Goal: Information Seeking & Learning: Learn about a topic

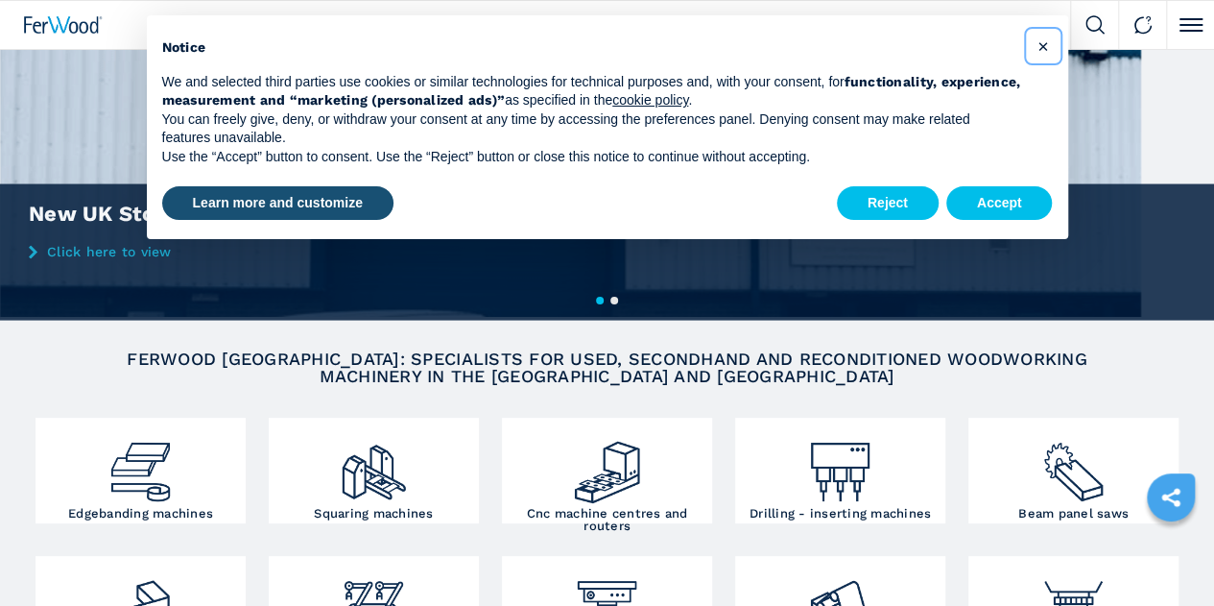
click at [1042, 45] on span "×" at bounding box center [1043, 46] width 12 height 23
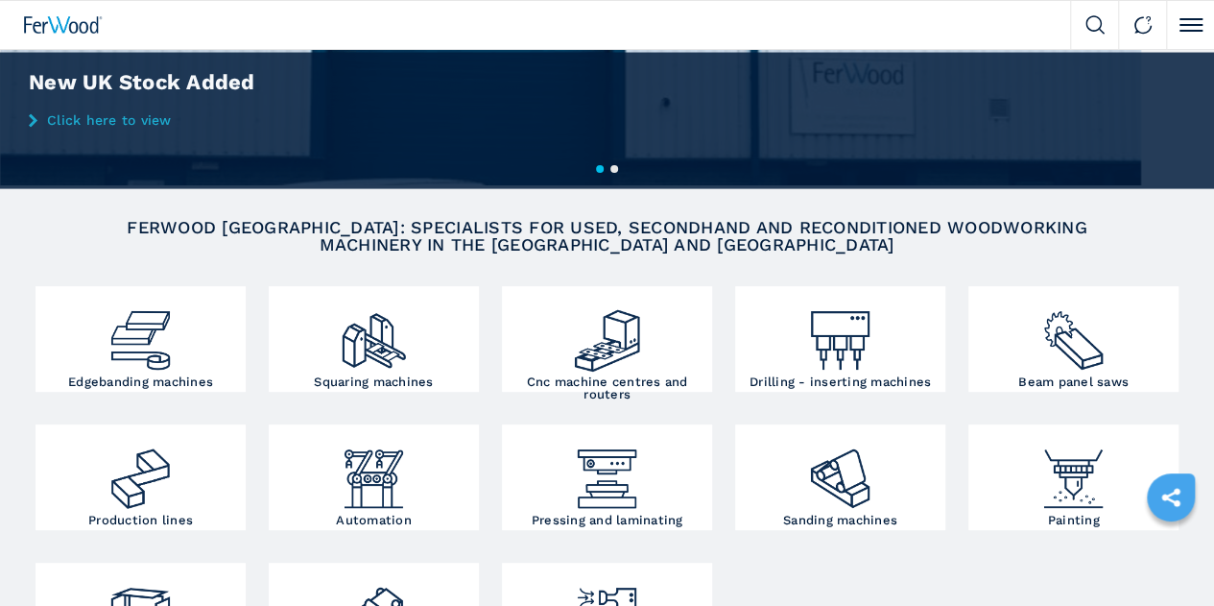
scroll to position [192, 0]
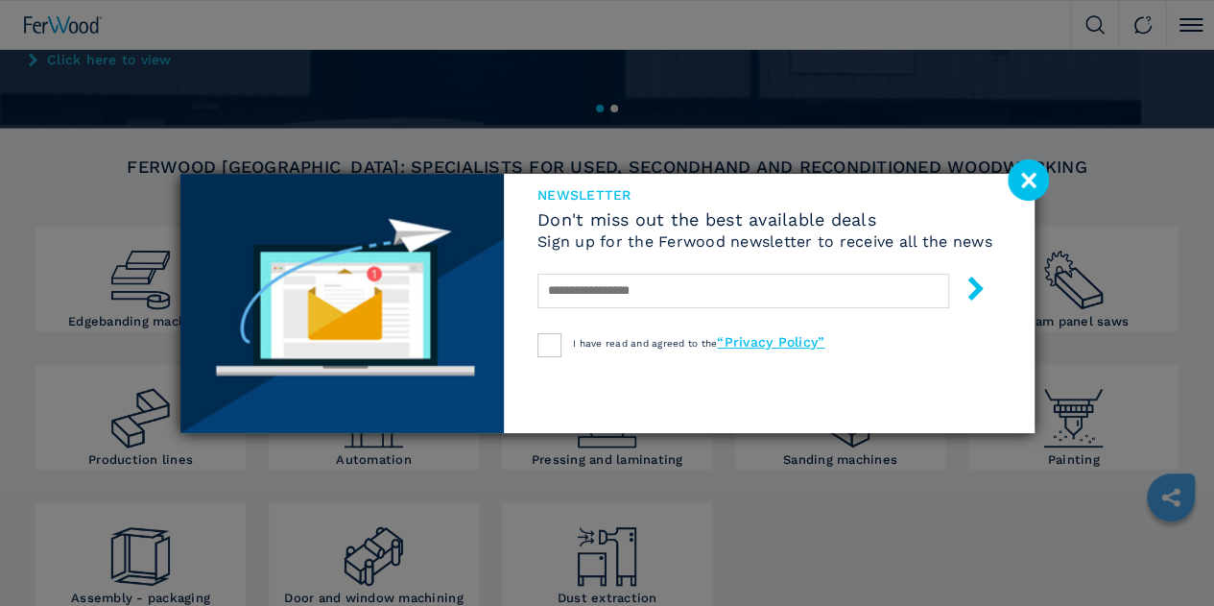
click at [1031, 176] on image at bounding box center [1028, 179] width 41 height 41
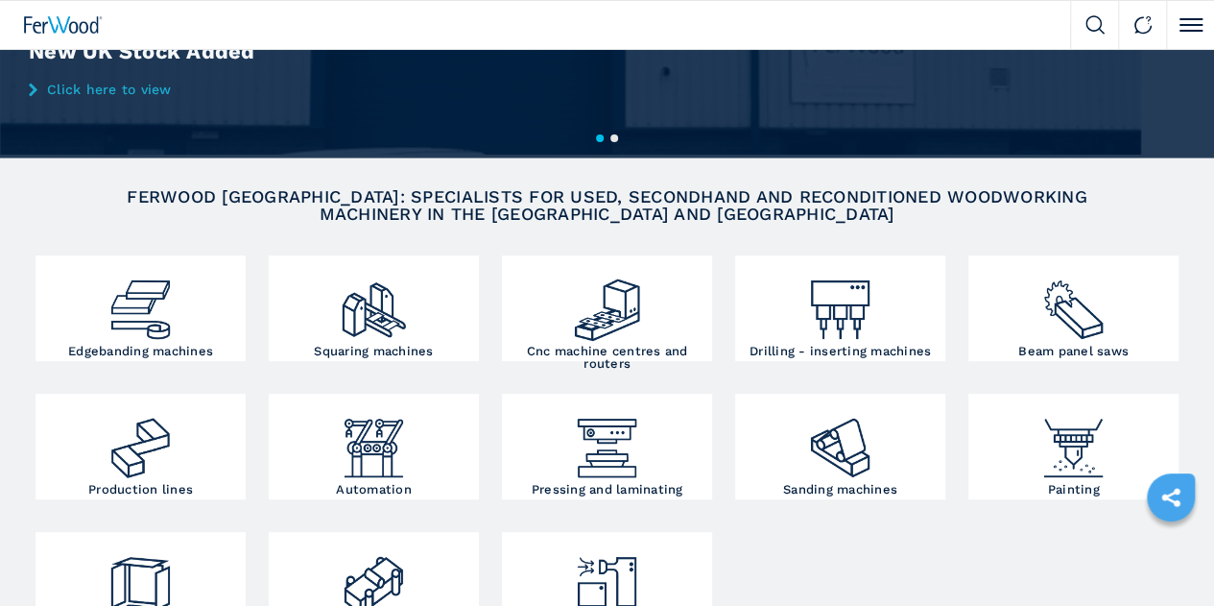
scroll to position [288, 0]
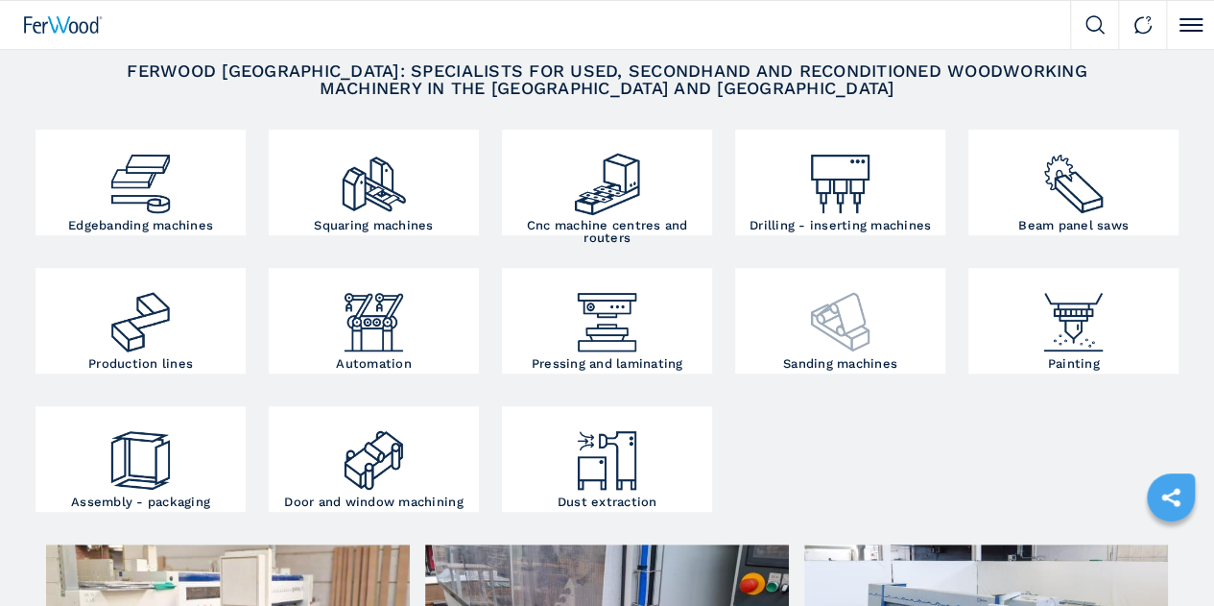
click at [805, 357] on img at bounding box center [840, 315] width 70 height 84
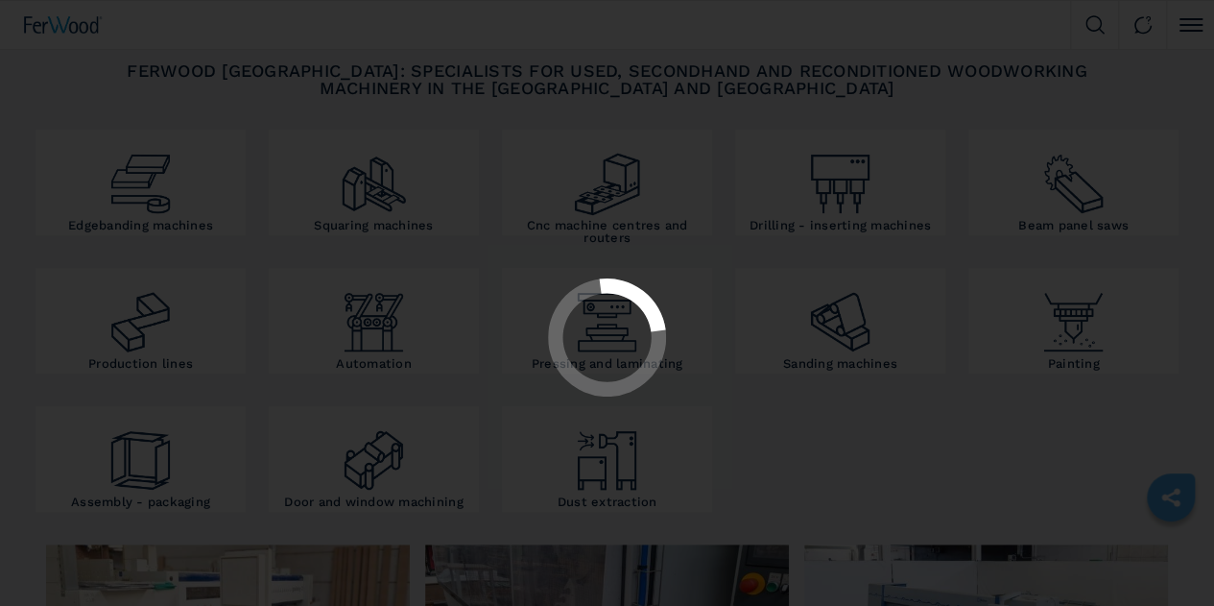
select select "**********"
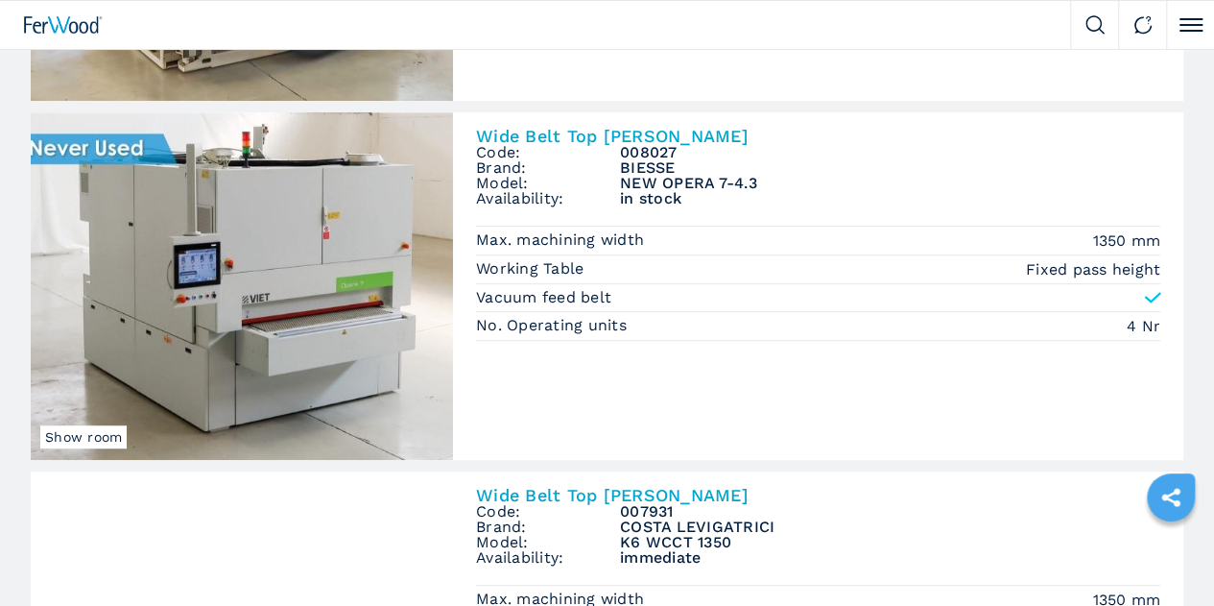
scroll to position [384, 0]
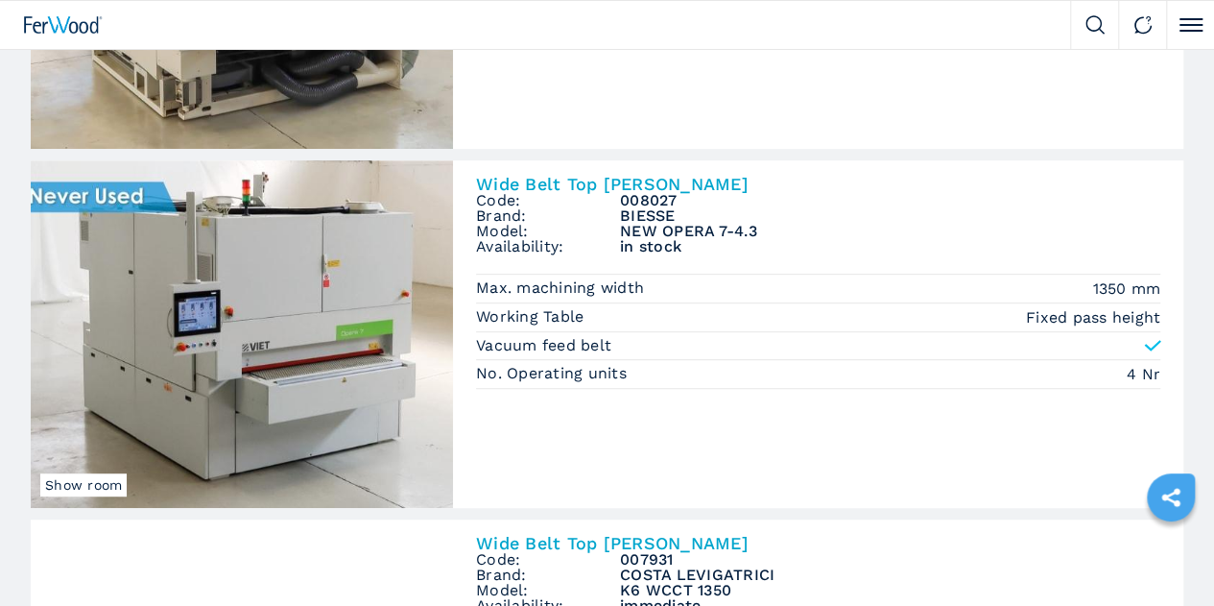
click at [0, 0] on img at bounding box center [0, 0] width 0 height 0
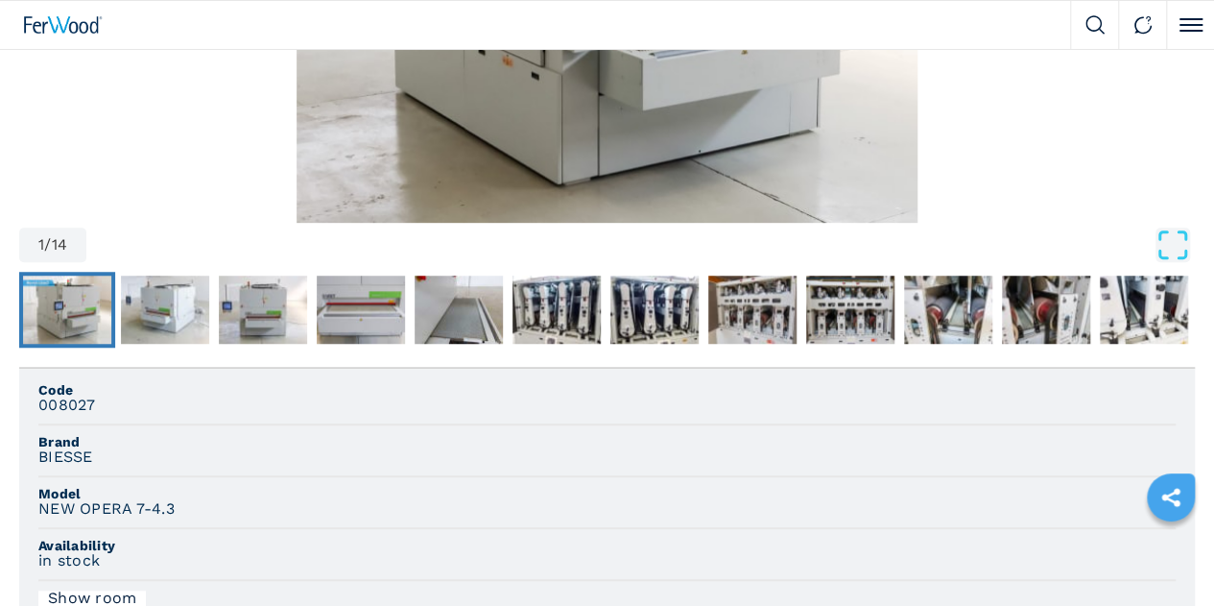
scroll to position [480, 0]
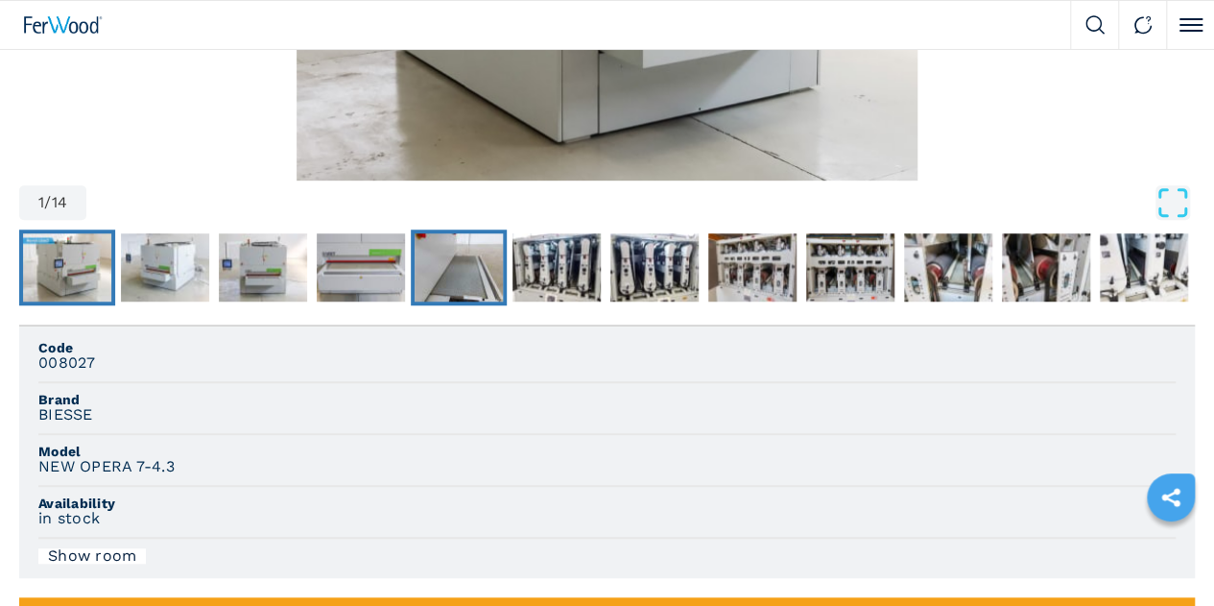
click at [484, 302] on img "Go to Slide 5" at bounding box center [459, 267] width 88 height 69
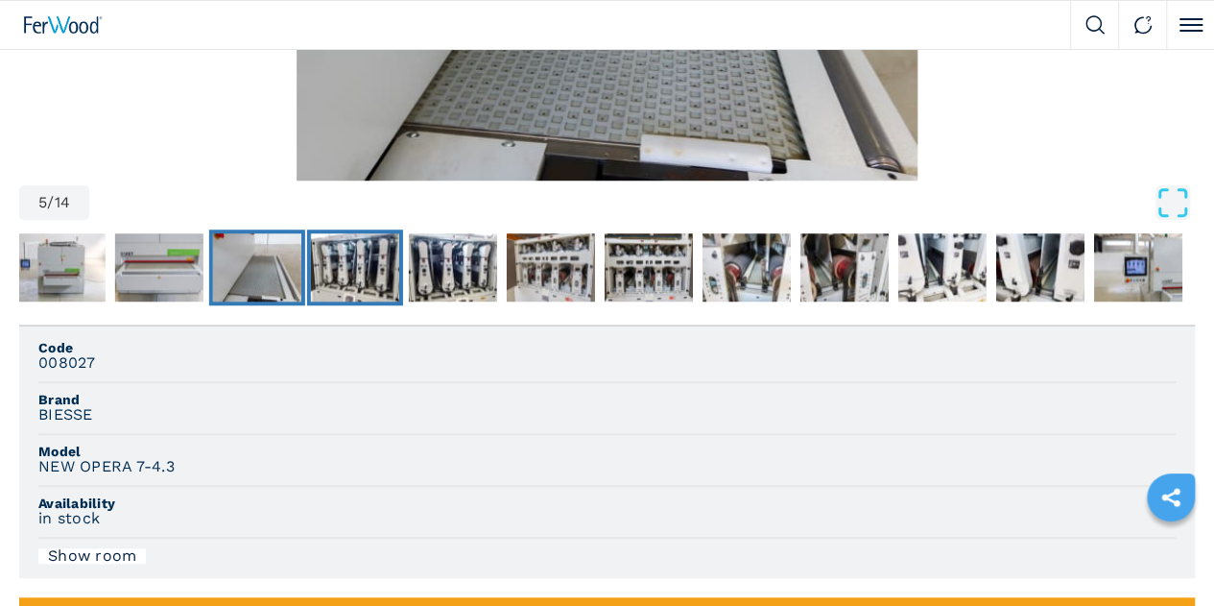
click at [399, 302] on img "Go to Slide 6" at bounding box center [355, 267] width 88 height 69
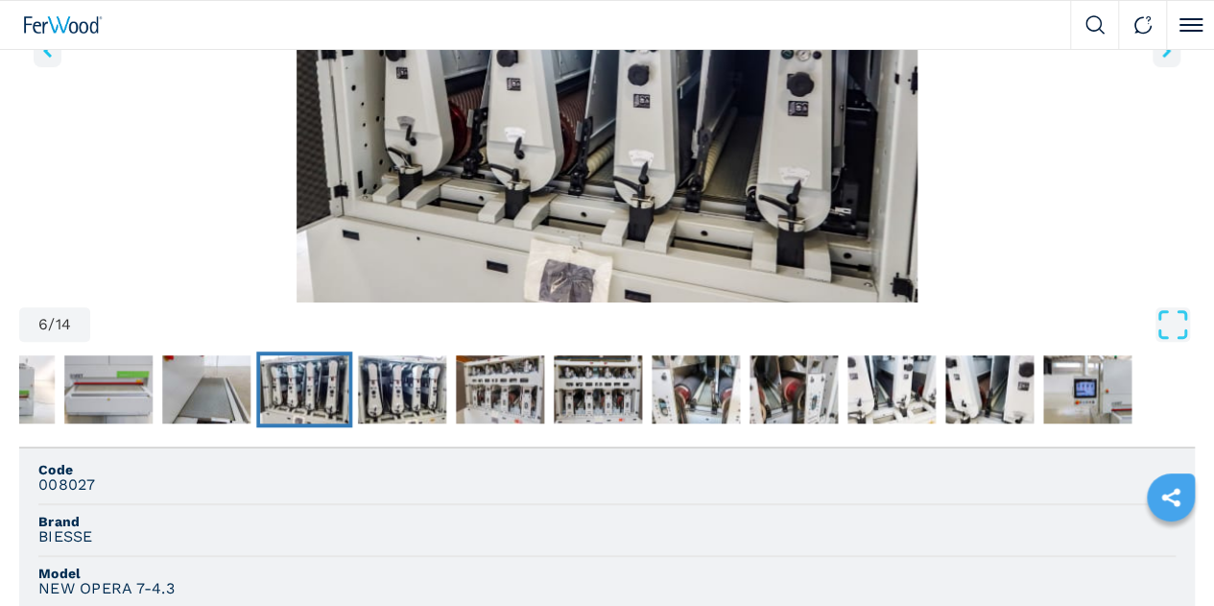
scroll to position [384, 0]
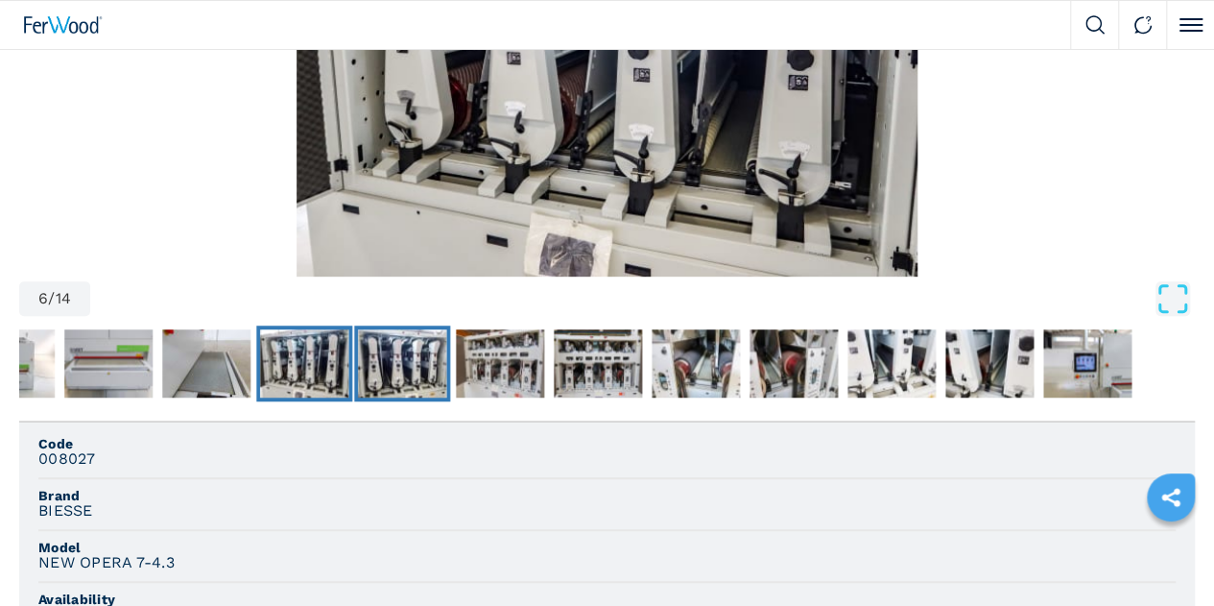
click at [429, 398] on img "Go to Slide 7" at bounding box center [402, 363] width 88 height 69
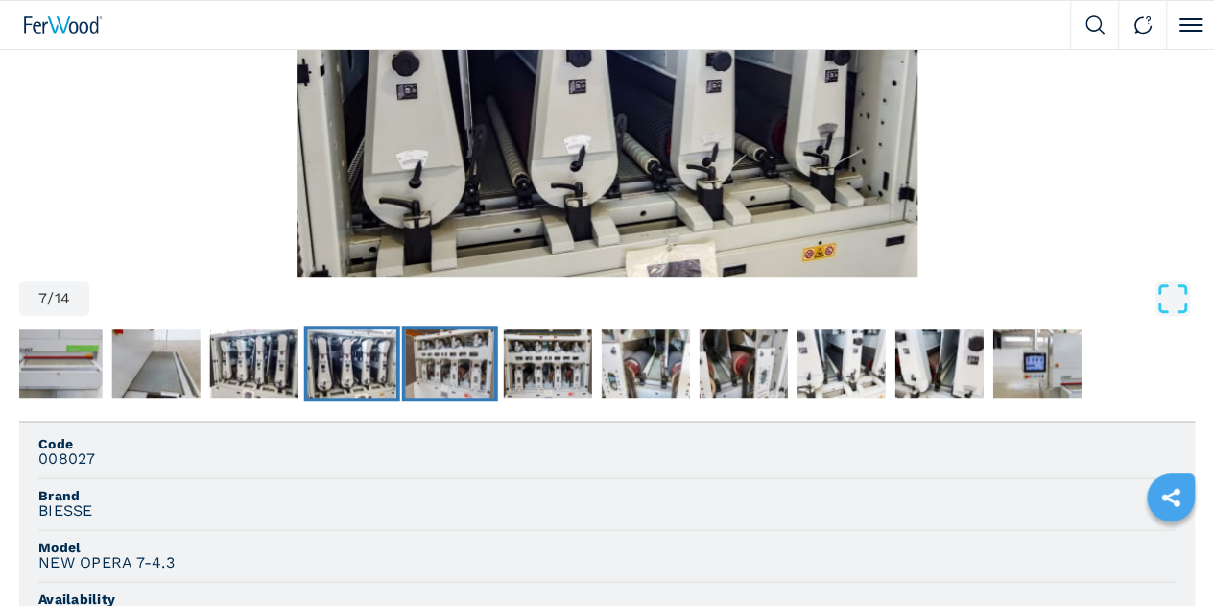
click at [484, 398] on img "Go to Slide 8" at bounding box center [450, 363] width 88 height 69
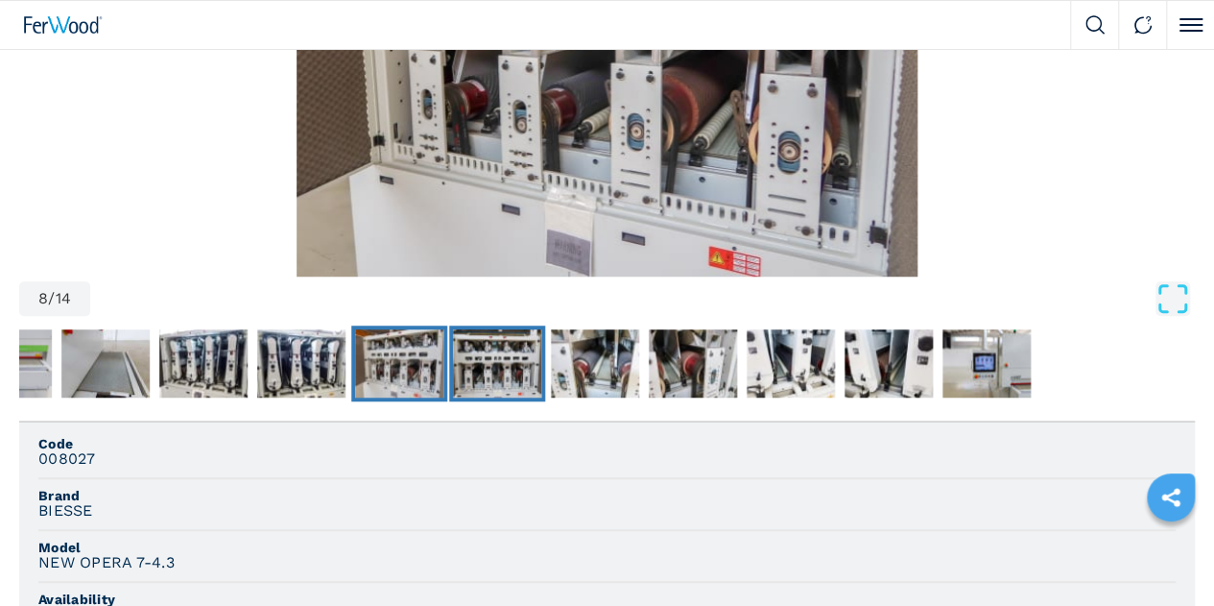
click at [503, 398] on img "Go to Slide 9" at bounding box center [497, 363] width 88 height 69
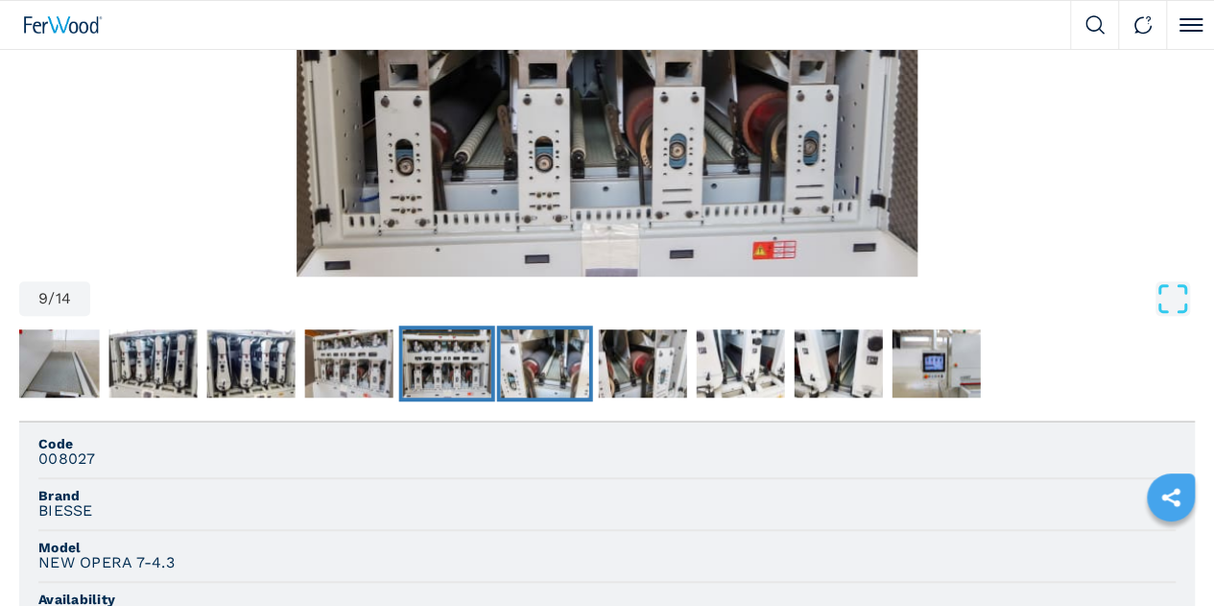
click at [562, 398] on img "Go to Slide 10" at bounding box center [545, 363] width 88 height 69
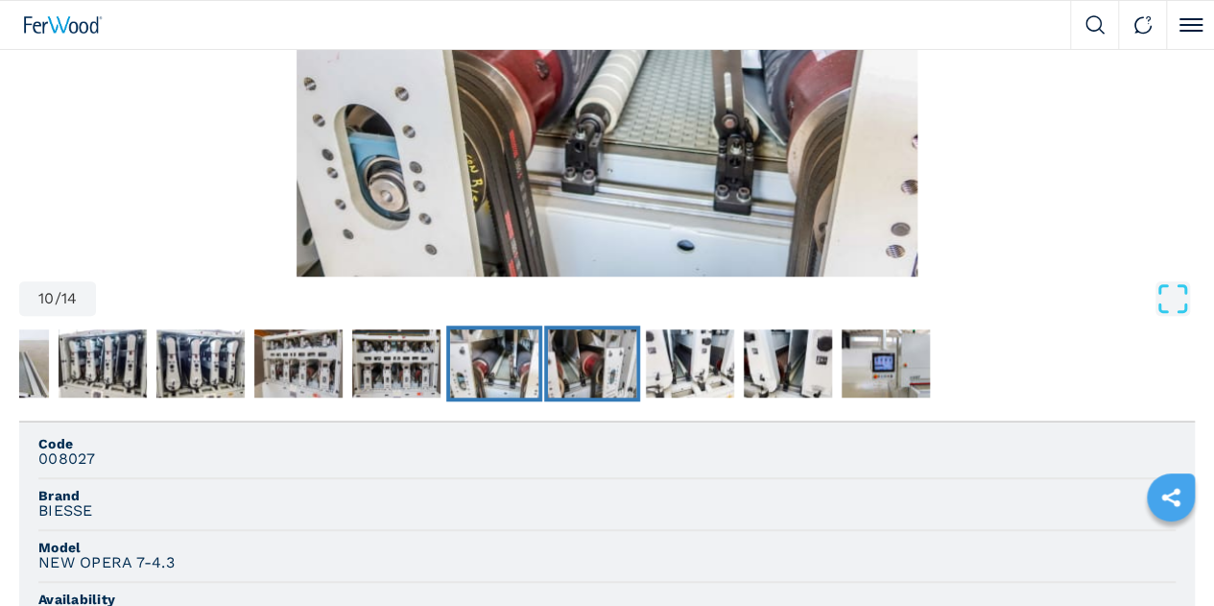
click at [622, 398] on img "Go to Slide 11" at bounding box center [592, 363] width 88 height 69
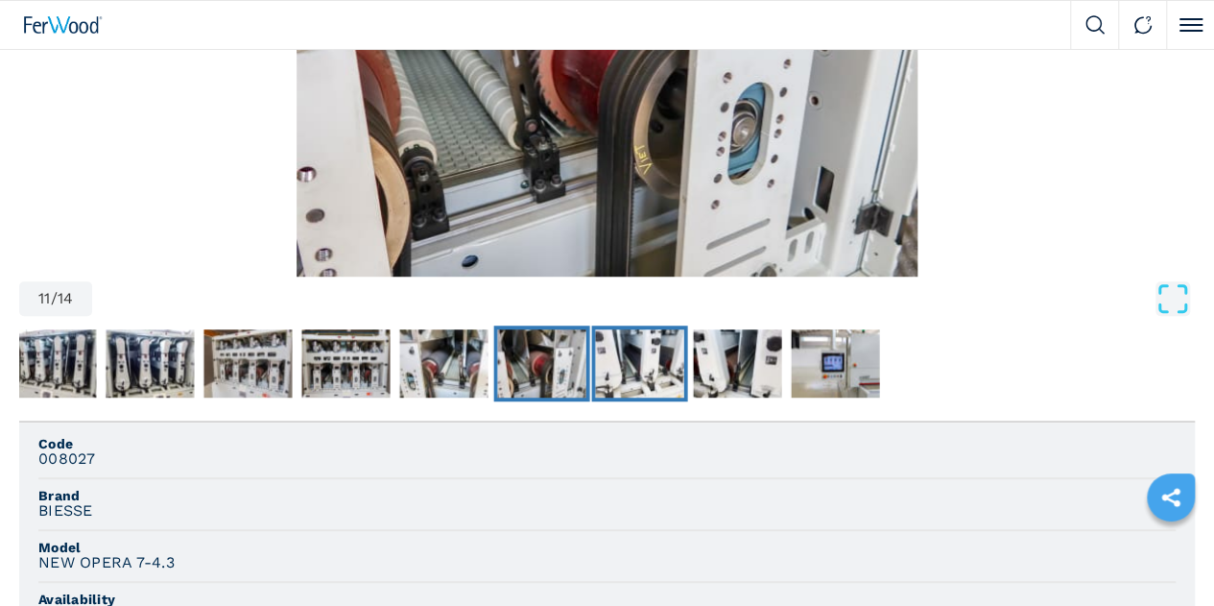
click at [652, 398] on img "Go to Slide 12" at bounding box center [639, 363] width 88 height 69
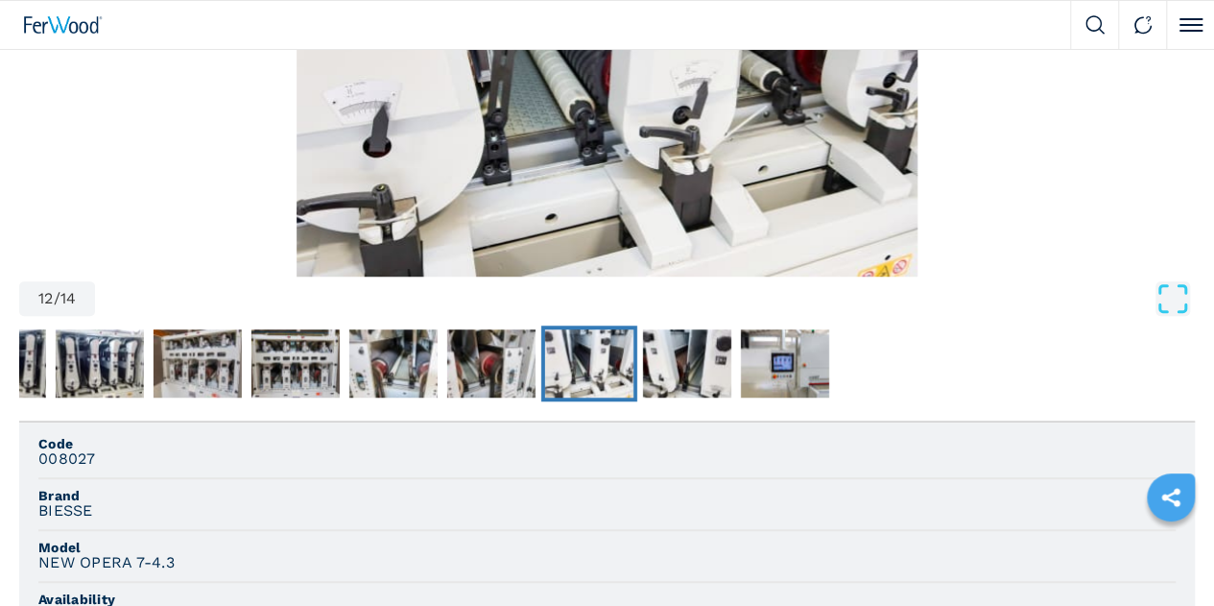
click at [637, 402] on button "Go to Slide 12" at bounding box center [589, 363] width 96 height 77
click at [684, 398] on img "Go to Slide 13" at bounding box center [687, 363] width 88 height 69
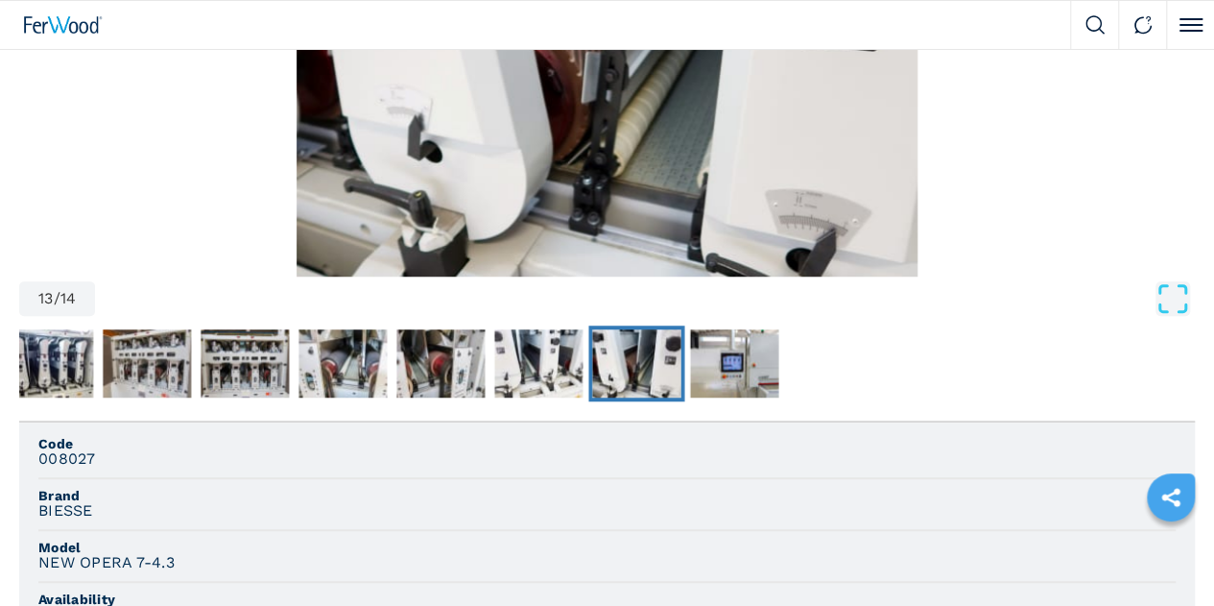
click at [680, 398] on img "Go to Slide 13" at bounding box center [636, 363] width 88 height 69
click at [727, 398] on img "Go to Slide 14" at bounding box center [734, 363] width 88 height 69
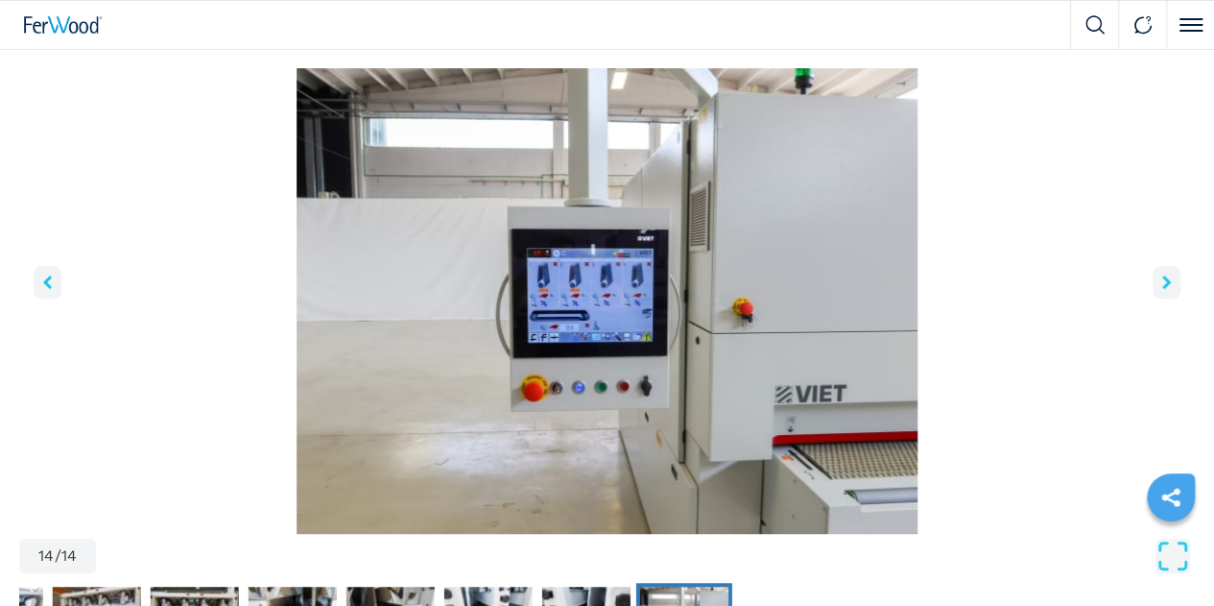
scroll to position [0, 0]
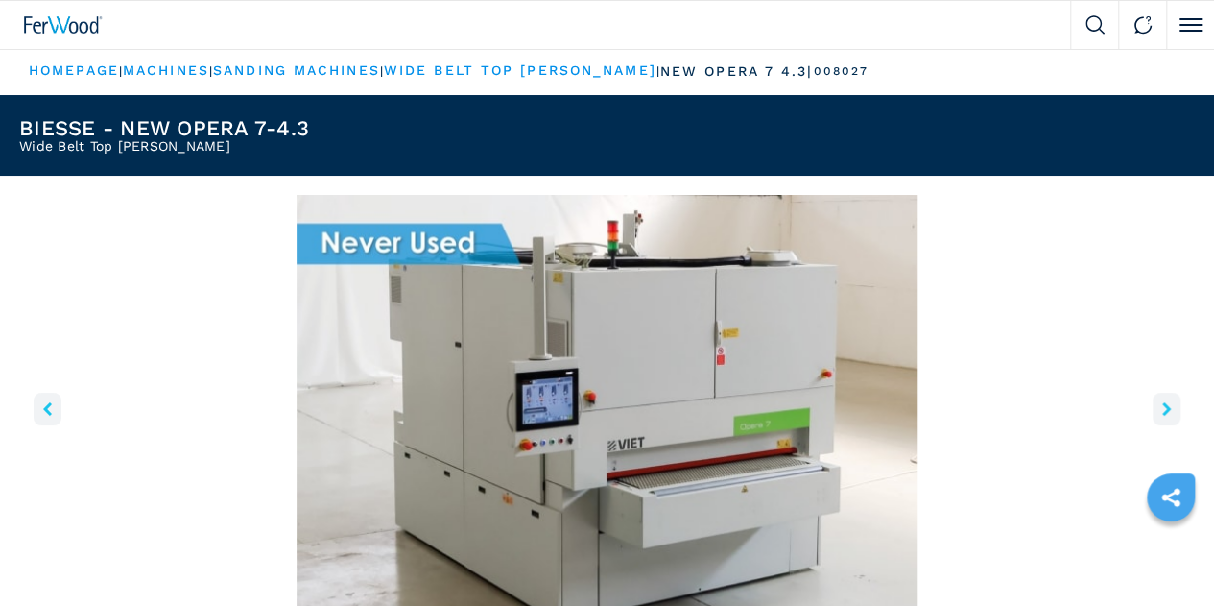
select select "**********"
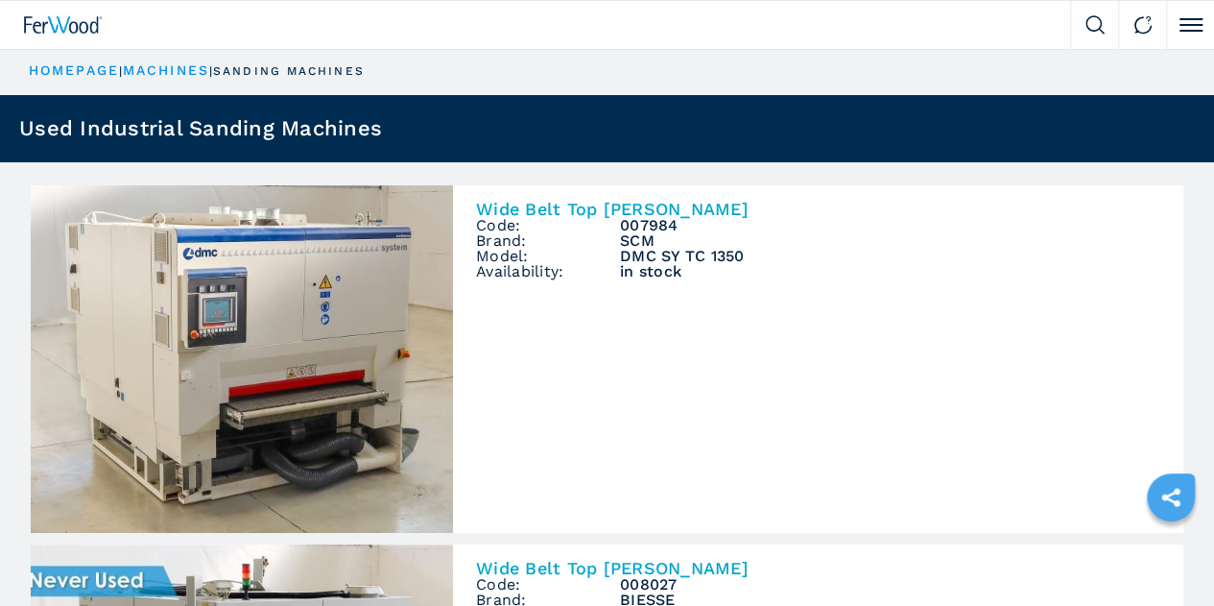
click at [0, 0] on img at bounding box center [0, 0] width 0 height 0
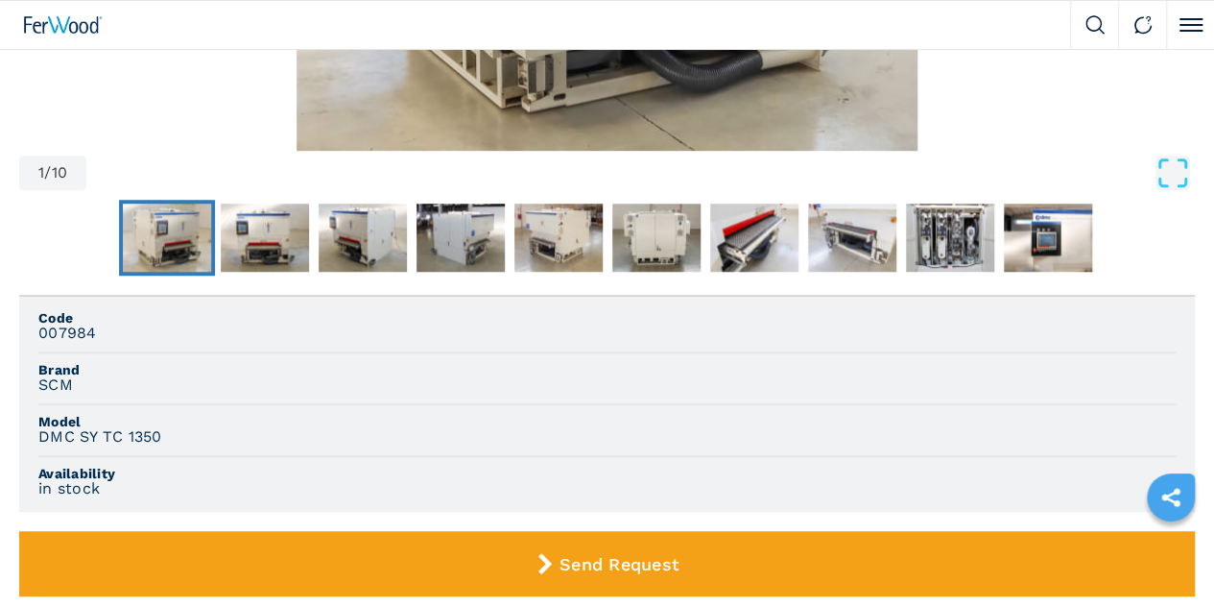
scroll to position [288, 0]
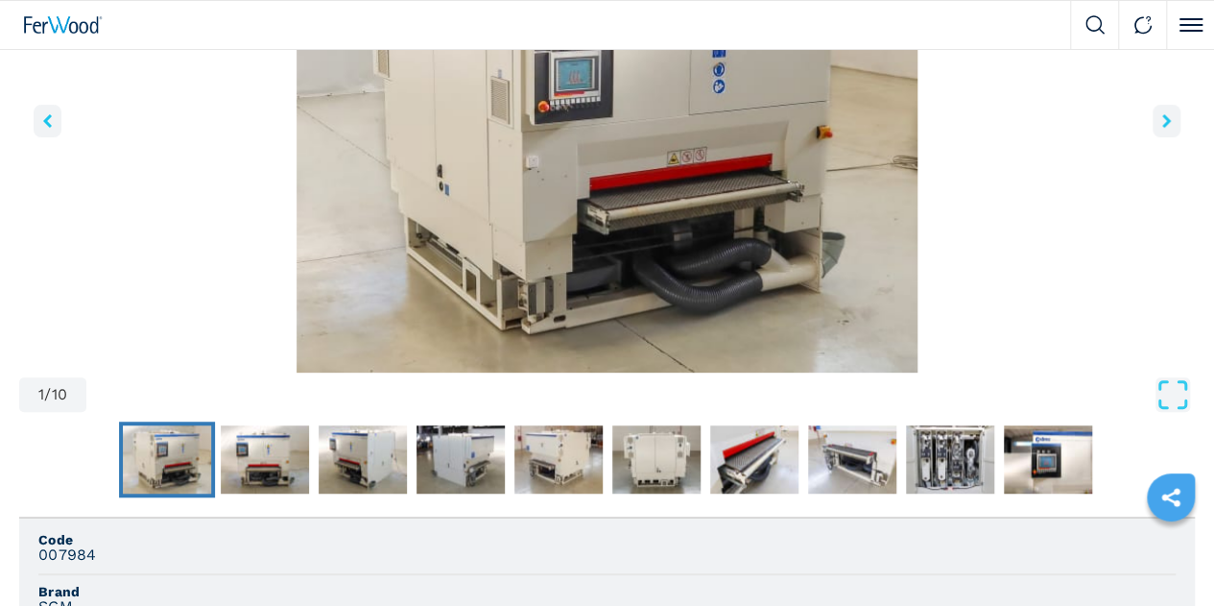
click at [1162, 128] on icon "right-button" at bounding box center [1166, 120] width 9 height 13
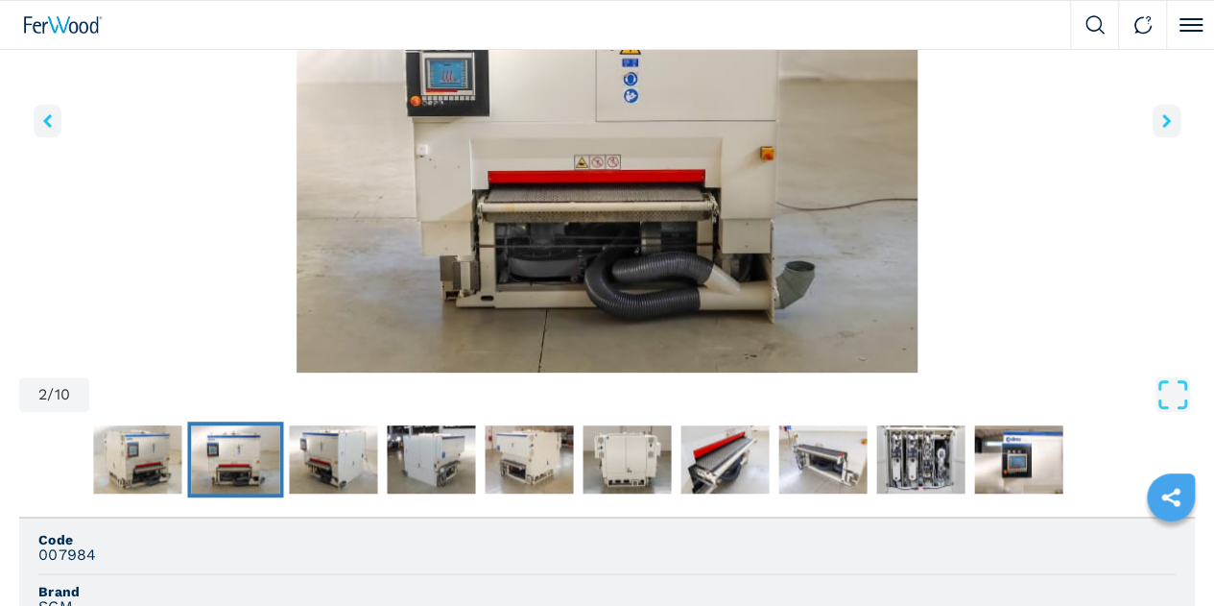
click at [1162, 128] on icon "right-button" at bounding box center [1166, 120] width 9 height 13
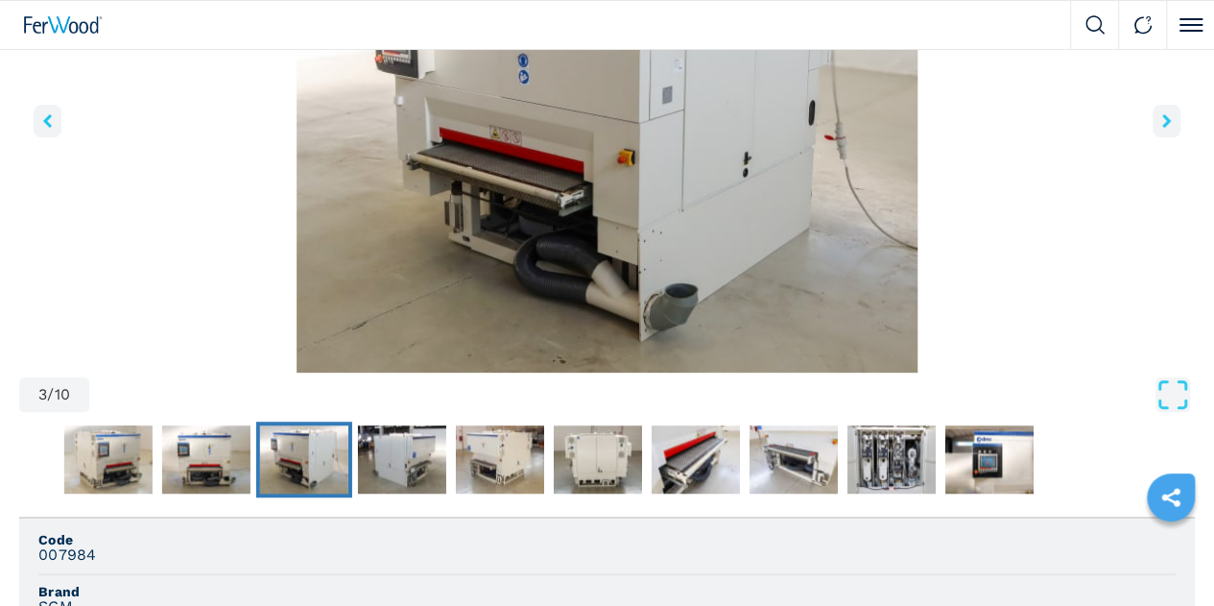
click at [1162, 128] on icon "right-button" at bounding box center [1166, 120] width 9 height 13
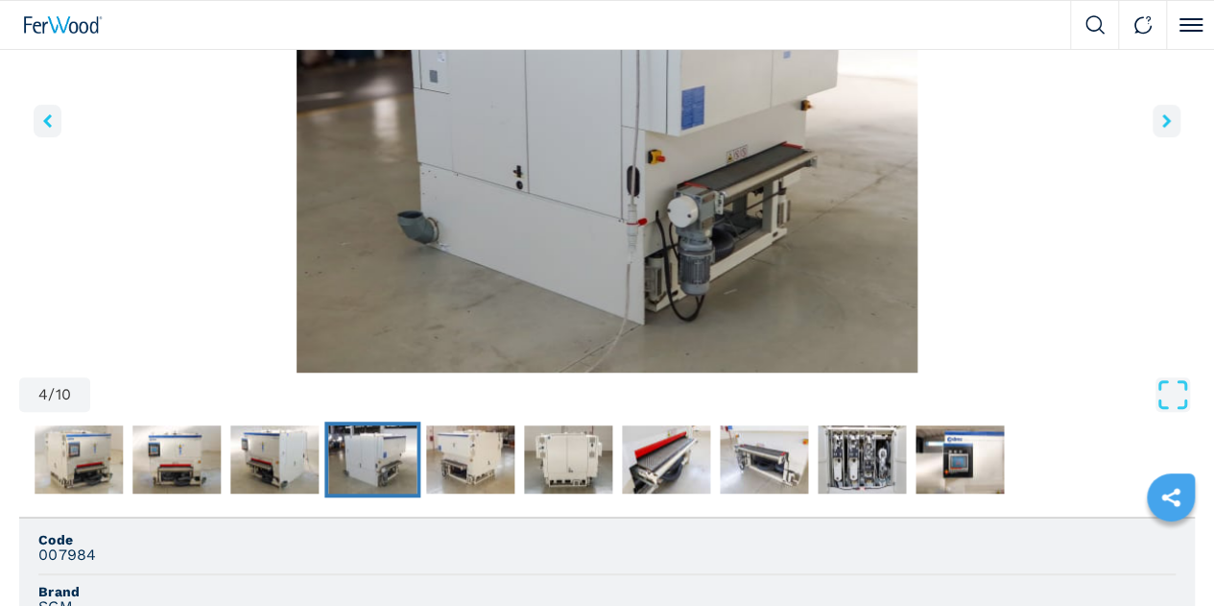
click at [1162, 128] on icon "right-button" at bounding box center [1166, 120] width 9 height 13
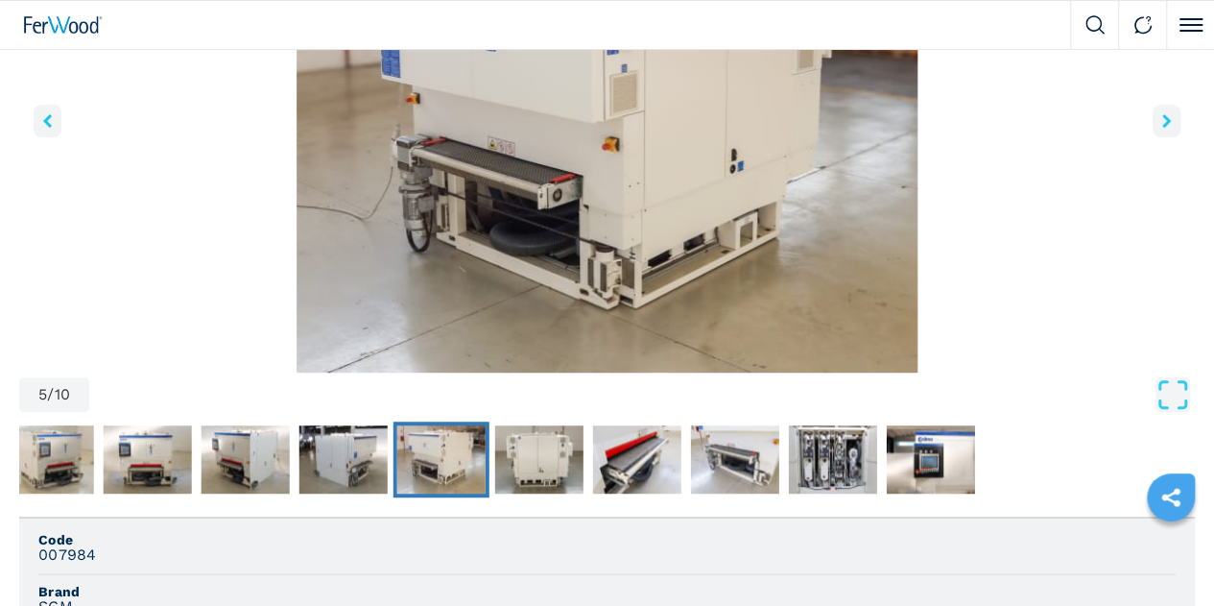
click at [1162, 128] on icon "right-button" at bounding box center [1166, 120] width 9 height 13
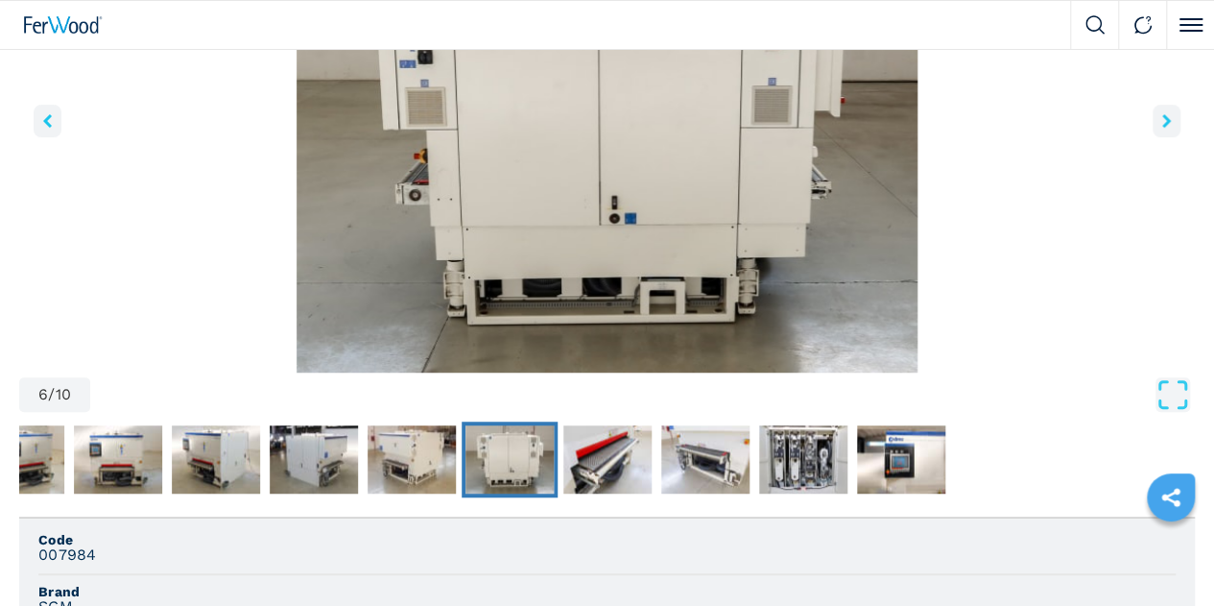
click at [1162, 128] on icon "right-button" at bounding box center [1166, 120] width 9 height 13
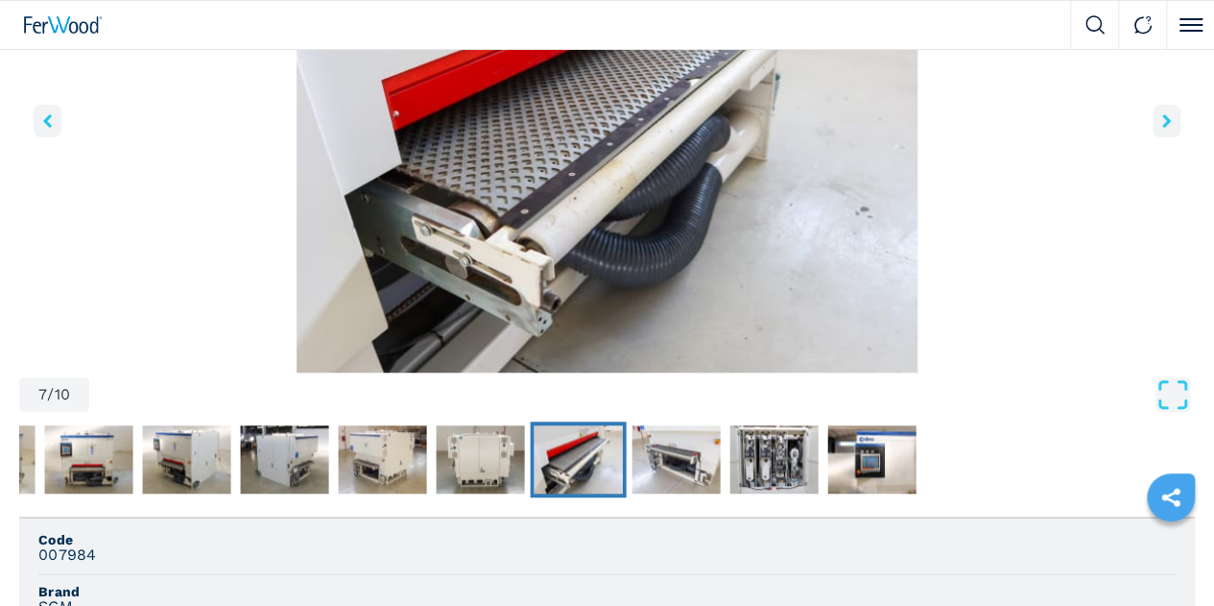
click at [1162, 128] on icon "right-button" at bounding box center [1166, 120] width 9 height 13
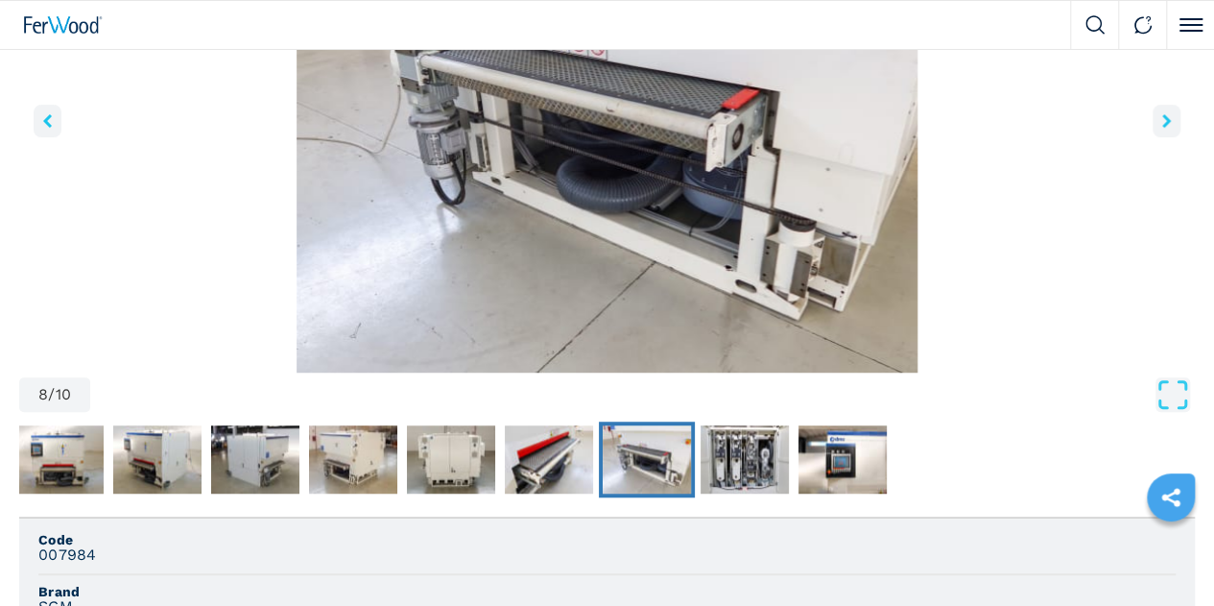
click at [1162, 128] on icon "right-button" at bounding box center [1166, 120] width 9 height 13
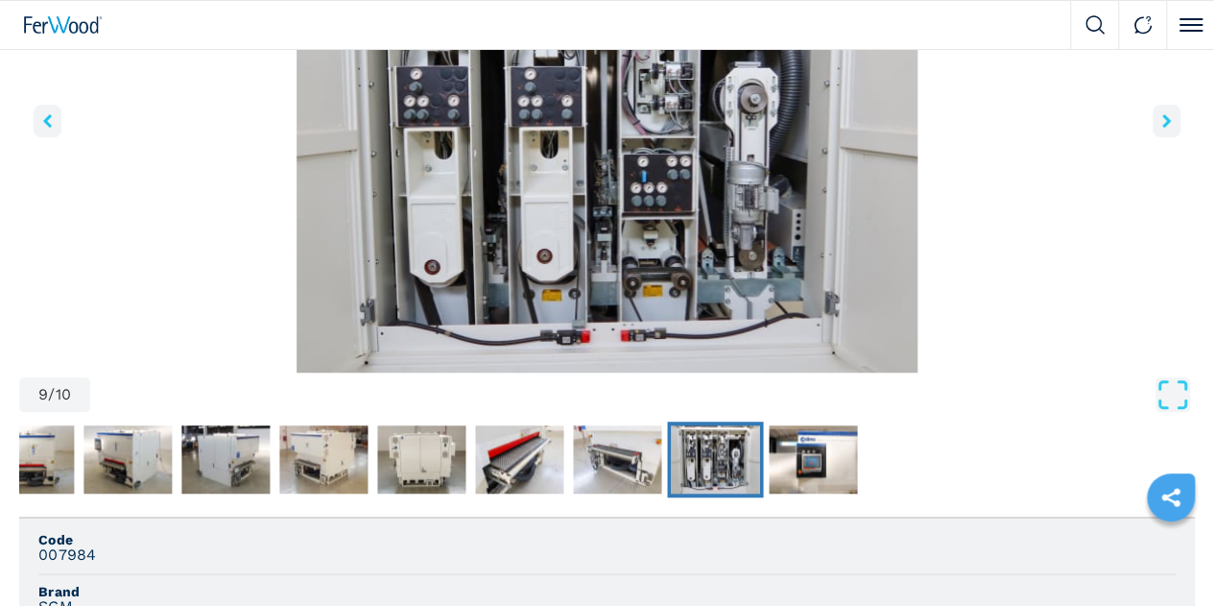
click at [1162, 128] on icon "right-button" at bounding box center [1166, 120] width 9 height 13
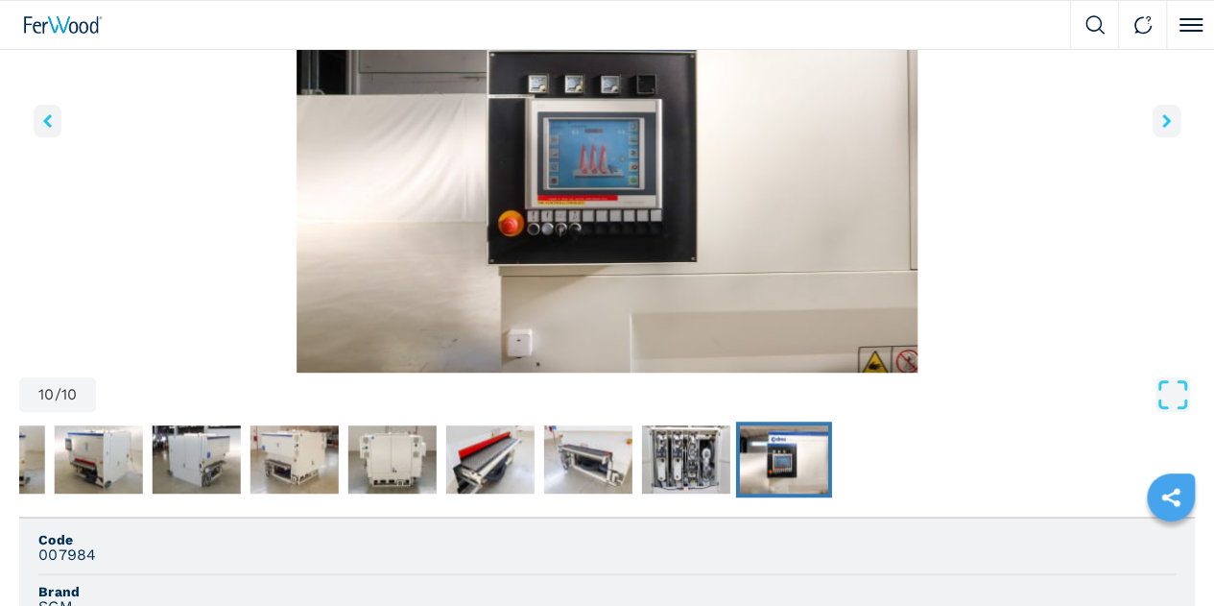
click at [390, 279] on img "Go to Slide 10" at bounding box center [607, 140] width 1176 height 466
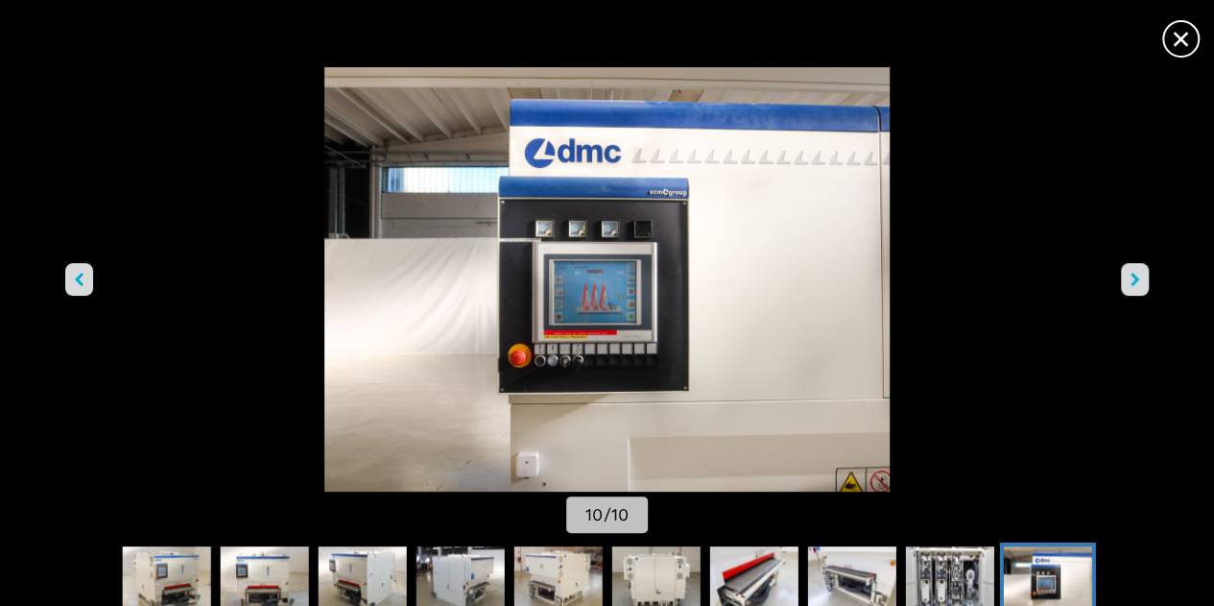
scroll to position [0, 0]
click at [609, 245] on img "Go to Slide 10" at bounding box center [606, 279] width 1093 height 424
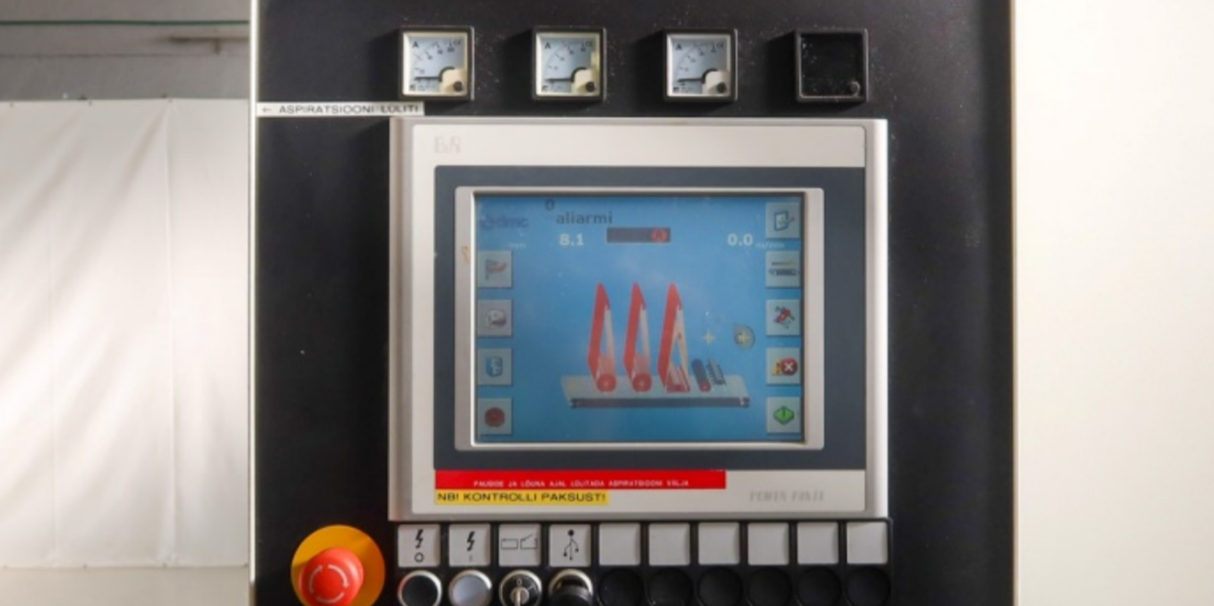
scroll to position [1, 0]
